Goal: Task Accomplishment & Management: Complete application form

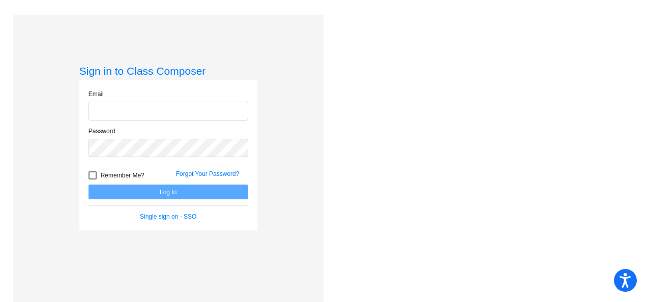
type input "[PERSON_NAME][EMAIL_ADDRESS][PERSON_NAME][DOMAIN_NAME]"
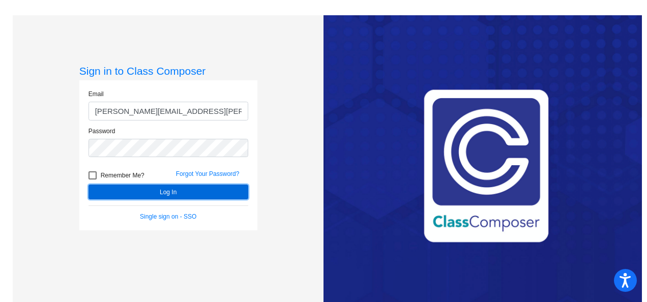
click at [173, 194] on button "Log In" at bounding box center [169, 192] width 160 height 15
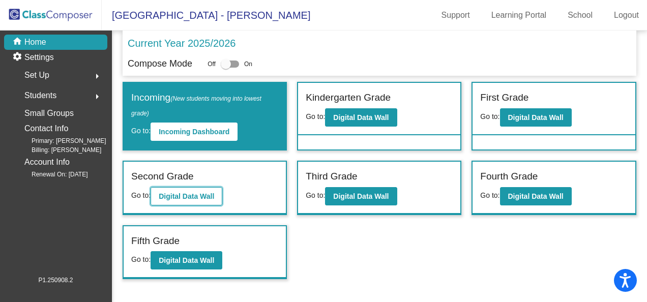
click at [173, 192] on b "Digital Data Wall" at bounding box center [186, 196] width 55 height 8
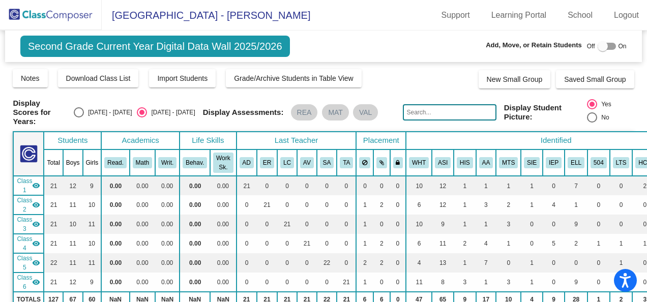
click at [598, 46] on div at bounding box center [603, 46] width 10 height 10
checkbox input "true"
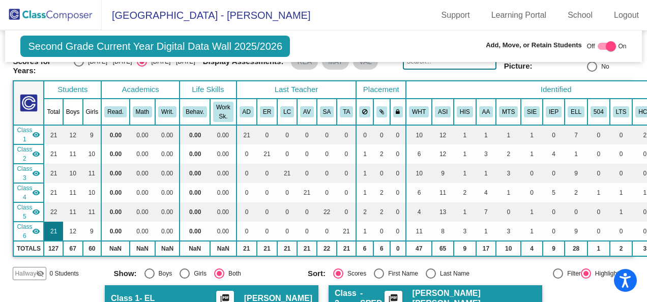
scroll to position [102, 0]
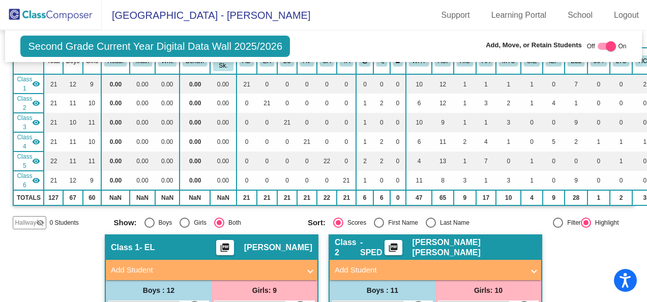
click at [22, 221] on span "Hallway" at bounding box center [25, 222] width 21 height 9
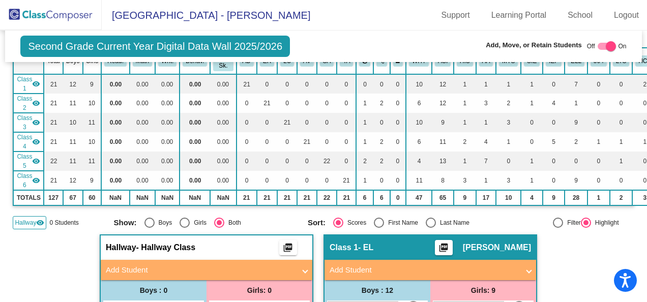
click at [110, 266] on mat-panel-title "Add Student" at bounding box center [200, 271] width 189 height 12
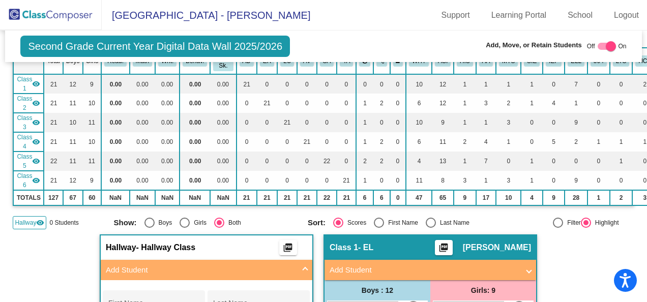
scroll to position [153, 0]
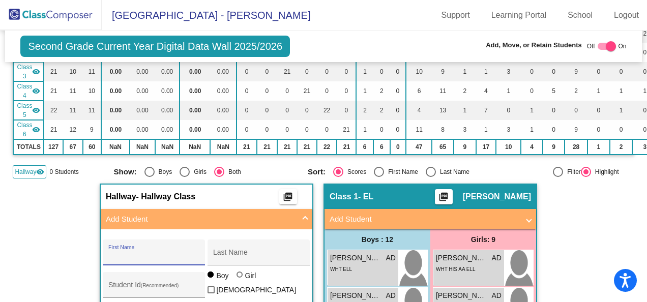
click at [108, 256] on input "First Name" at bounding box center [154, 256] width 92 height 8
type input "[PERSON_NAME]"
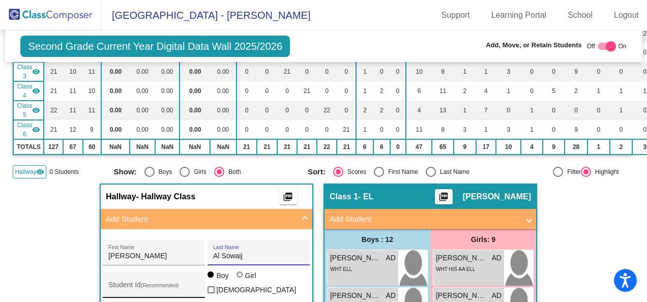
scroll to position [203, 0]
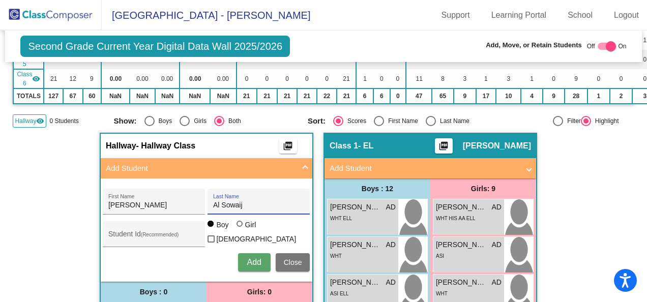
type input "Al Sowaij"
click at [252, 258] on span "Add" at bounding box center [254, 262] width 14 height 9
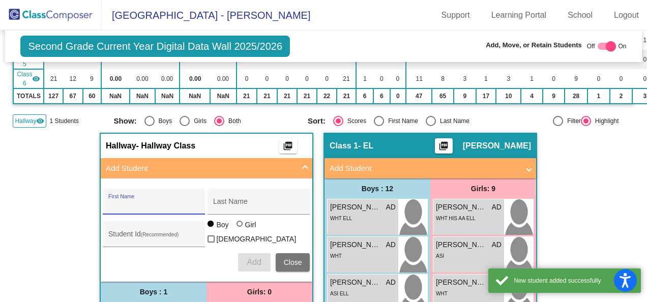
click at [288, 253] on button "Close" at bounding box center [293, 262] width 35 height 18
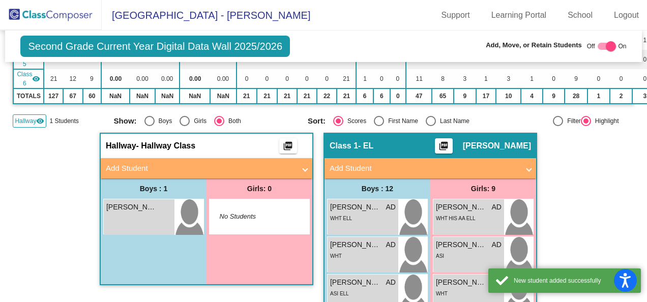
scroll to position [254, 0]
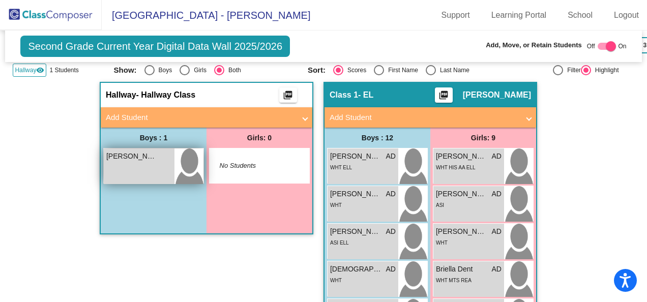
click at [140, 168] on div "[PERSON_NAME] lock do_not_disturb_alt" at bounding box center [139, 167] width 71 height 36
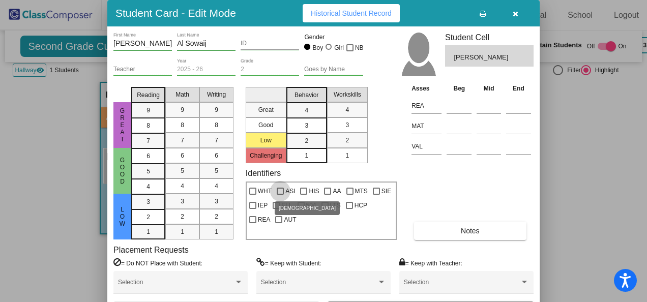
click at [278, 191] on div at bounding box center [280, 191] width 7 height 7
click at [280, 195] on input "ASI" at bounding box center [280, 195] width 1 height 1
checkbox input "true"
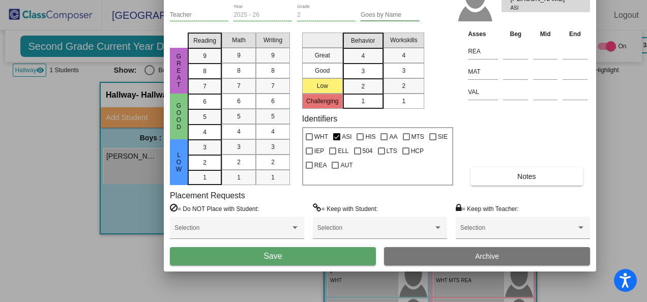
drag, startPoint x: 271, startPoint y: 17, endPoint x: 327, endPoint y: -38, distance: 78.4
click at [327, 0] on html "Accessibility Screen-Reader Guide, Feedback, and Issue Reporting | New window L…" at bounding box center [323, 151] width 647 height 302
click at [271, 257] on span "Save" at bounding box center [273, 256] width 18 height 9
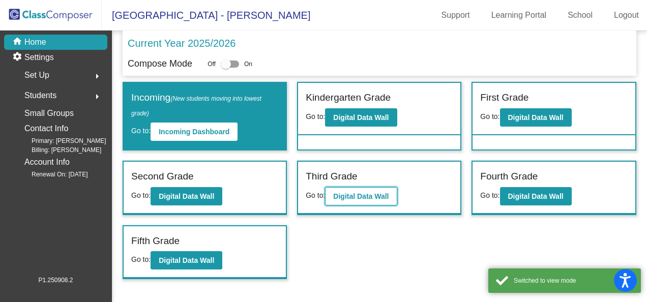
click at [350, 192] on b "Digital Data Wall" at bounding box center [360, 196] width 55 height 8
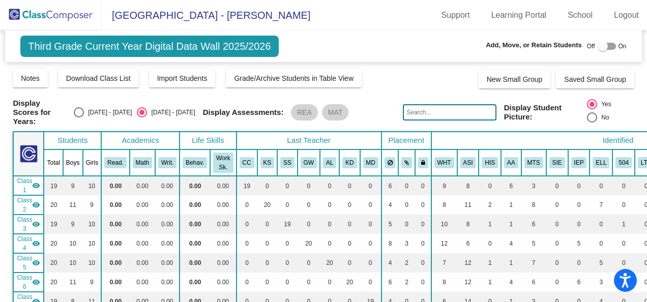
click at [598, 44] on div at bounding box center [603, 46] width 10 height 10
checkbox input "true"
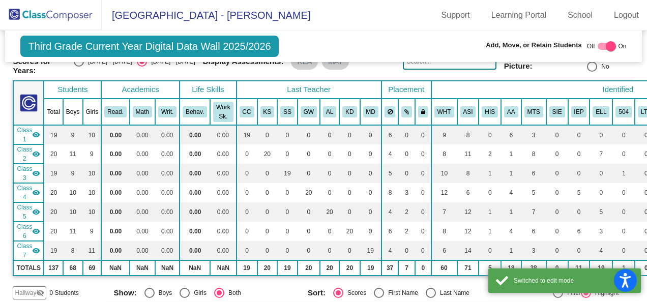
scroll to position [102, 0]
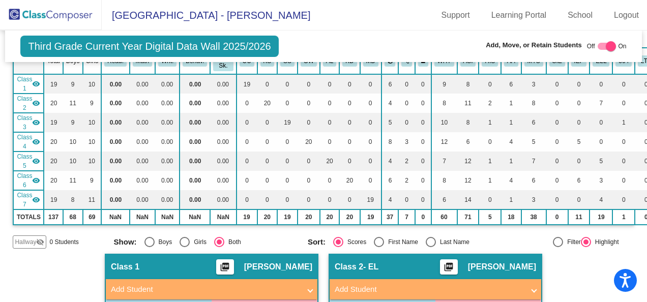
click at [27, 238] on span "Hallway" at bounding box center [25, 242] width 21 height 9
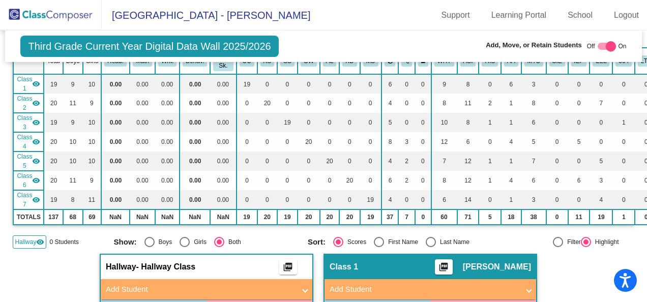
scroll to position [203, 0]
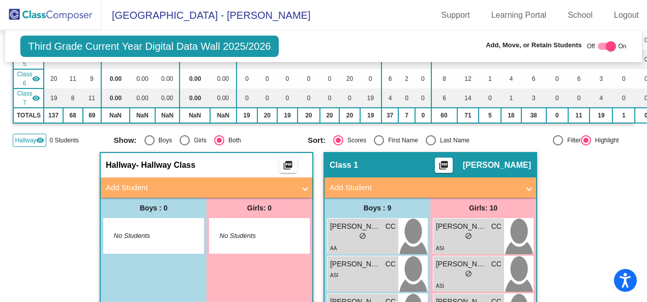
click at [118, 182] on mat-panel-title "Add Student" at bounding box center [200, 188] width 189 height 12
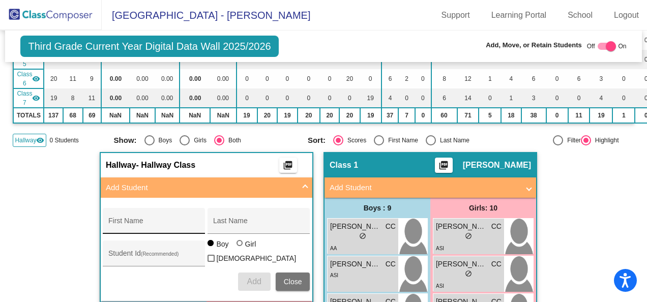
click at [108, 222] on input "First Name" at bounding box center [154, 225] width 92 height 8
type input "[PERSON_NAME]"
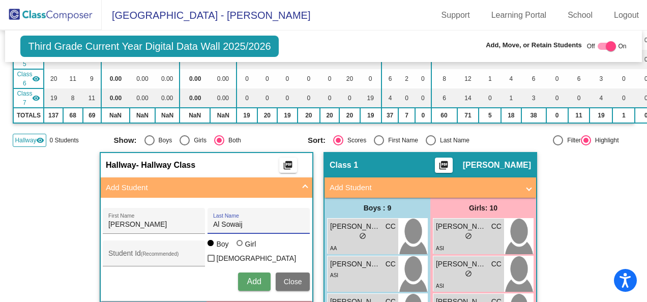
type input "Al Sowaij"
click at [247, 277] on span "Add" at bounding box center [254, 281] width 14 height 9
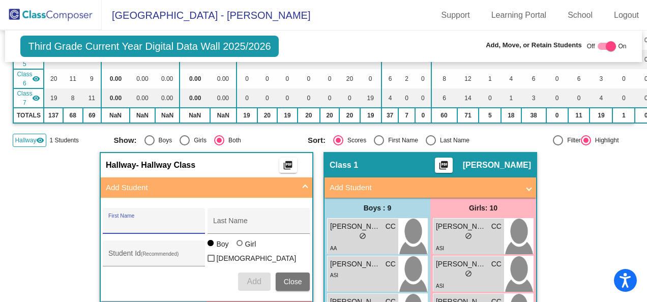
click at [290, 278] on span "Close" at bounding box center [293, 282] width 18 height 8
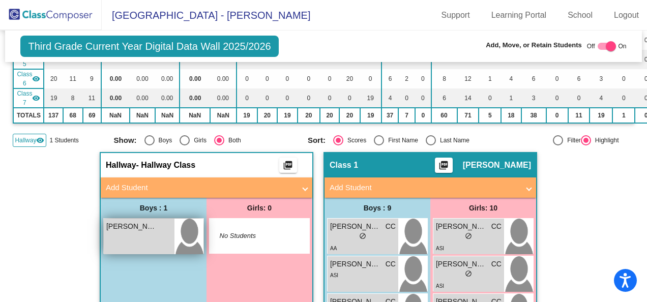
click at [144, 221] on span "[PERSON_NAME]" at bounding box center [131, 226] width 51 height 11
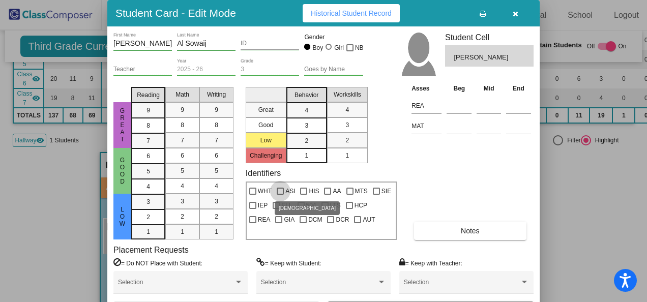
click at [278, 190] on div at bounding box center [280, 191] width 7 height 7
click at [280, 195] on input "ASI" at bounding box center [280, 195] width 1 height 1
checkbox input "true"
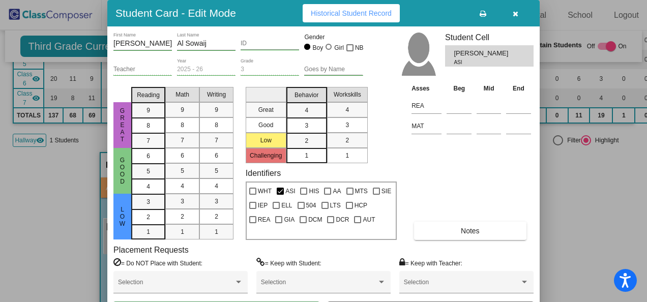
drag, startPoint x: 414, startPoint y: 6, endPoint x: 462, endPoint y: -38, distance: 64.8
click at [462, 0] on html "Accessibility Screen-Reader Guide, Feedback, and Issue Reporting | New window L…" at bounding box center [323, 151] width 647 height 302
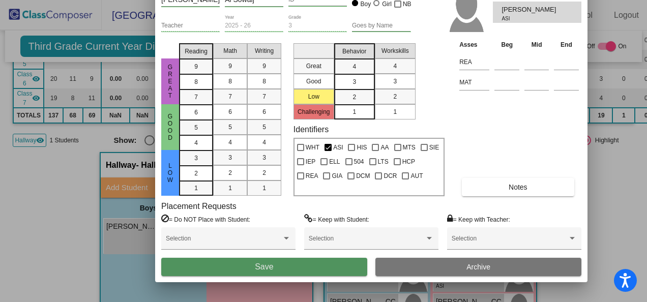
click at [257, 265] on span "Save" at bounding box center [264, 267] width 18 height 9
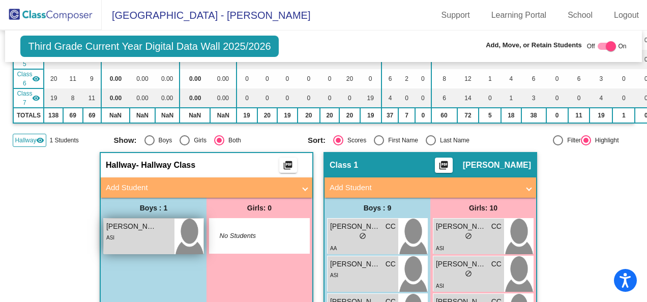
click at [125, 238] on div "ASI" at bounding box center [139, 237] width 66 height 11
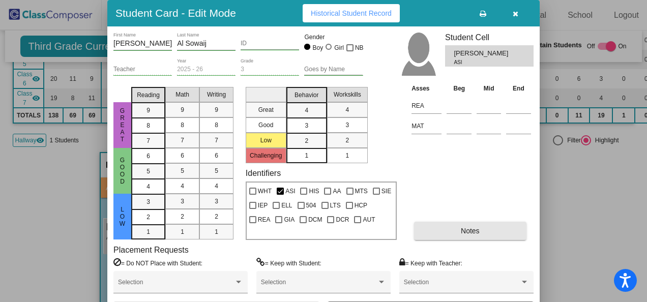
click at [462, 227] on span "Notes" at bounding box center [470, 231] width 19 height 8
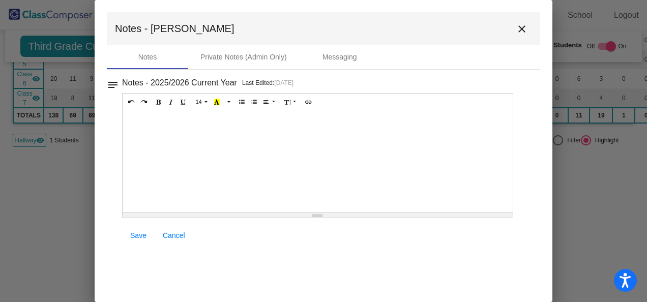
click at [133, 124] on div at bounding box center [318, 162] width 390 height 102
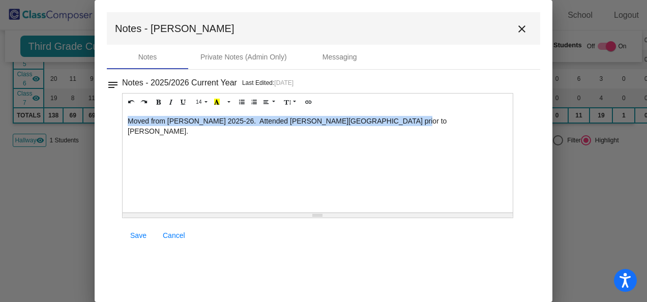
drag, startPoint x: 127, startPoint y: 123, endPoint x: 396, endPoint y: 118, distance: 268.7
click at [396, 118] on div "Moved from [PERSON_NAME] 2025-26. Attended [PERSON_NAME][GEOGRAPHIC_DATA] prior…" at bounding box center [318, 162] width 390 height 102
copy div "Moved from [PERSON_NAME] 2025-26. Attended [PERSON_NAME][GEOGRAPHIC_DATA] prior…"
click at [136, 235] on span "Save" at bounding box center [138, 235] width 16 height 8
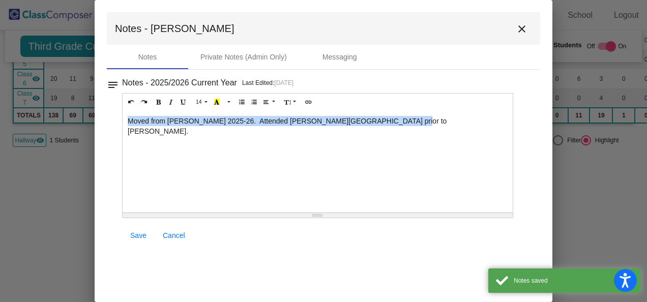
click at [523, 26] on mat-icon "close" at bounding box center [522, 29] width 12 height 12
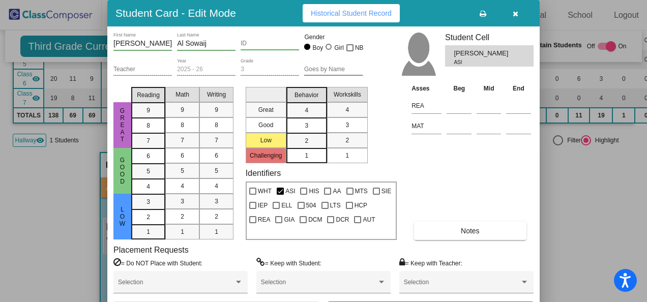
click at [519, 12] on button "button" at bounding box center [515, 13] width 33 height 18
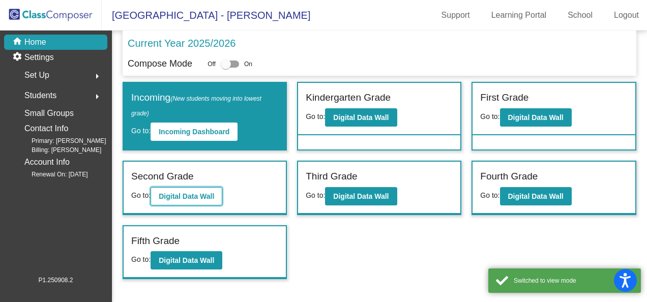
click at [169, 197] on b "Digital Data Wall" at bounding box center [186, 196] width 55 height 8
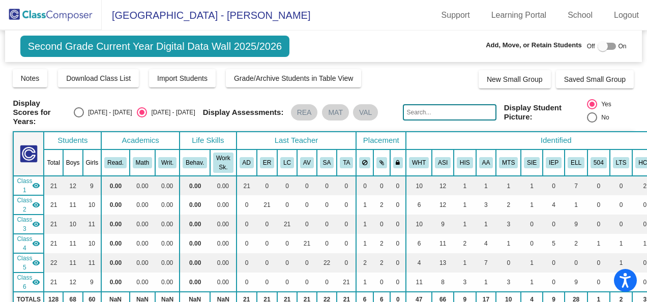
scroll to position [153, 0]
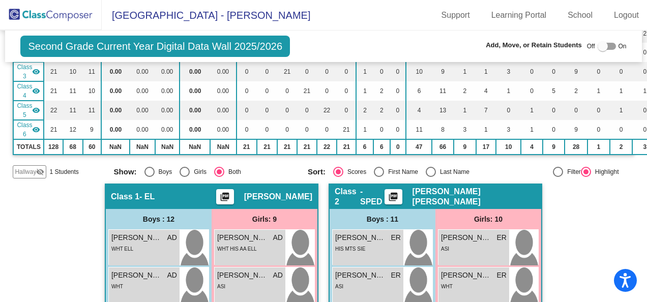
click at [29, 168] on span "Hallway" at bounding box center [25, 171] width 21 height 9
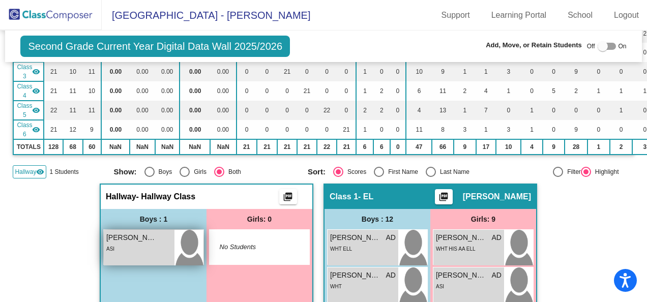
click at [122, 240] on span "[PERSON_NAME]" at bounding box center [131, 237] width 51 height 11
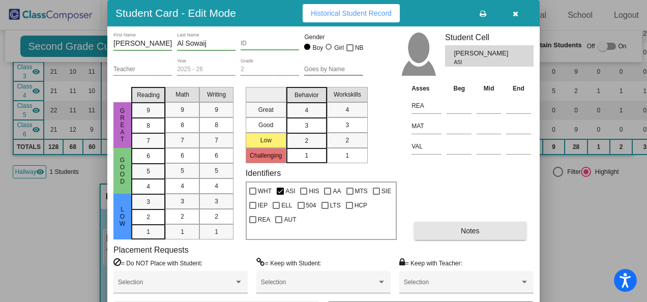
click at [463, 230] on span "Notes" at bounding box center [470, 231] width 19 height 8
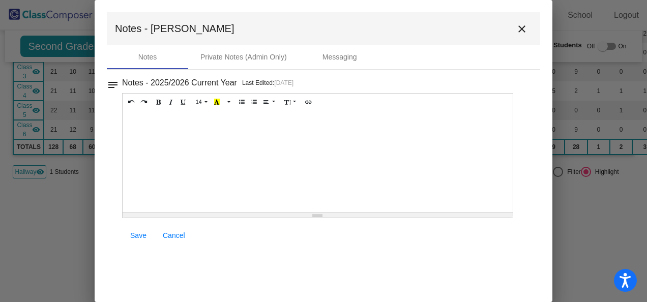
click at [135, 111] on div at bounding box center [318, 162] width 390 height 102
paste div
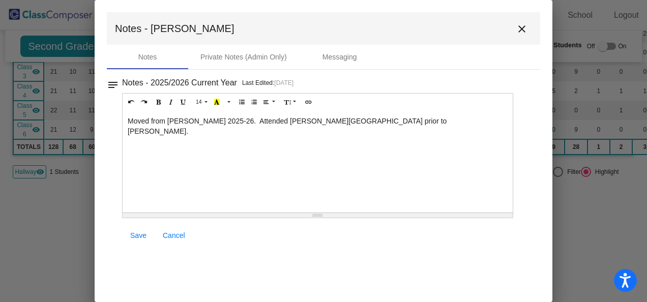
click at [136, 237] on span "Save" at bounding box center [138, 235] width 16 height 8
click at [526, 25] on mat-icon "close" at bounding box center [522, 29] width 12 height 12
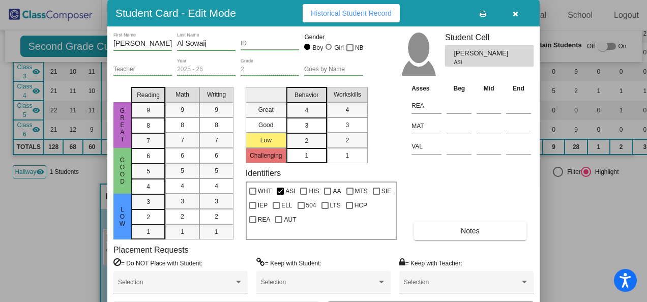
click at [513, 12] on icon "button" at bounding box center [516, 13] width 6 height 7
